Goal: Task Accomplishment & Management: Use online tool/utility

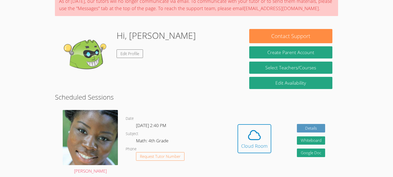
scroll to position [76, 0]
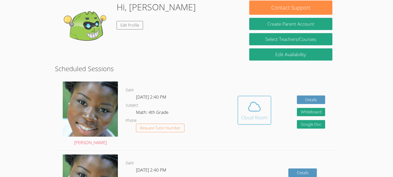
click at [245, 116] on div "Cloud Room" at bounding box center [254, 117] width 26 height 7
click at [256, 115] on div "Cloud Room" at bounding box center [254, 117] width 26 height 7
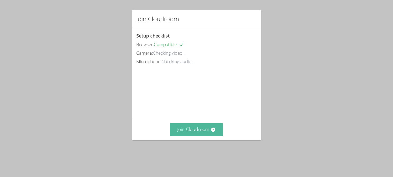
click at [205, 136] on button "Join Cloudroom" at bounding box center [196, 129] width 53 height 13
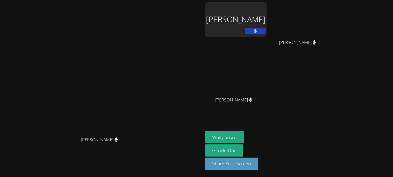
click at [260, 128] on aside "LILAHANNA ALCALA JOEL VENZOR JOEL VENZOR Emily Garza Emily Garza Whiteboard Goo…" at bounding box center [267, 88] width 129 height 177
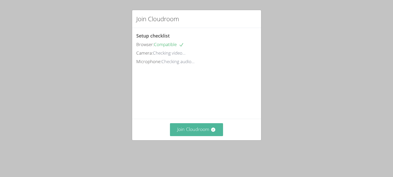
click at [192, 136] on button "Join Cloudroom" at bounding box center [196, 129] width 53 height 13
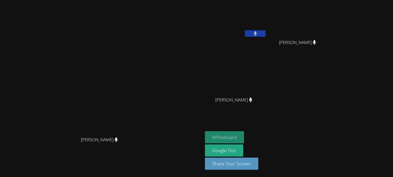
click at [244, 137] on button "Whiteboard" at bounding box center [224, 137] width 39 height 12
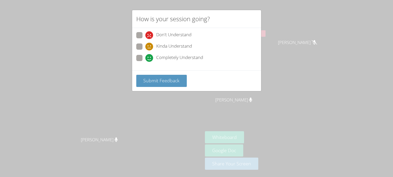
click at [135, 57] on div "Don't Understand Kinda Understand Completely Understand" at bounding box center [196, 49] width 129 height 42
click at [145, 62] on span at bounding box center [145, 62] width 0 height 0
click at [145, 57] on input "Completely Understand" at bounding box center [147, 57] width 4 height 4
radio input "true"
click at [159, 82] on span "Submit Feedback" at bounding box center [161, 80] width 36 height 6
